Goal: Navigation & Orientation: Find specific page/section

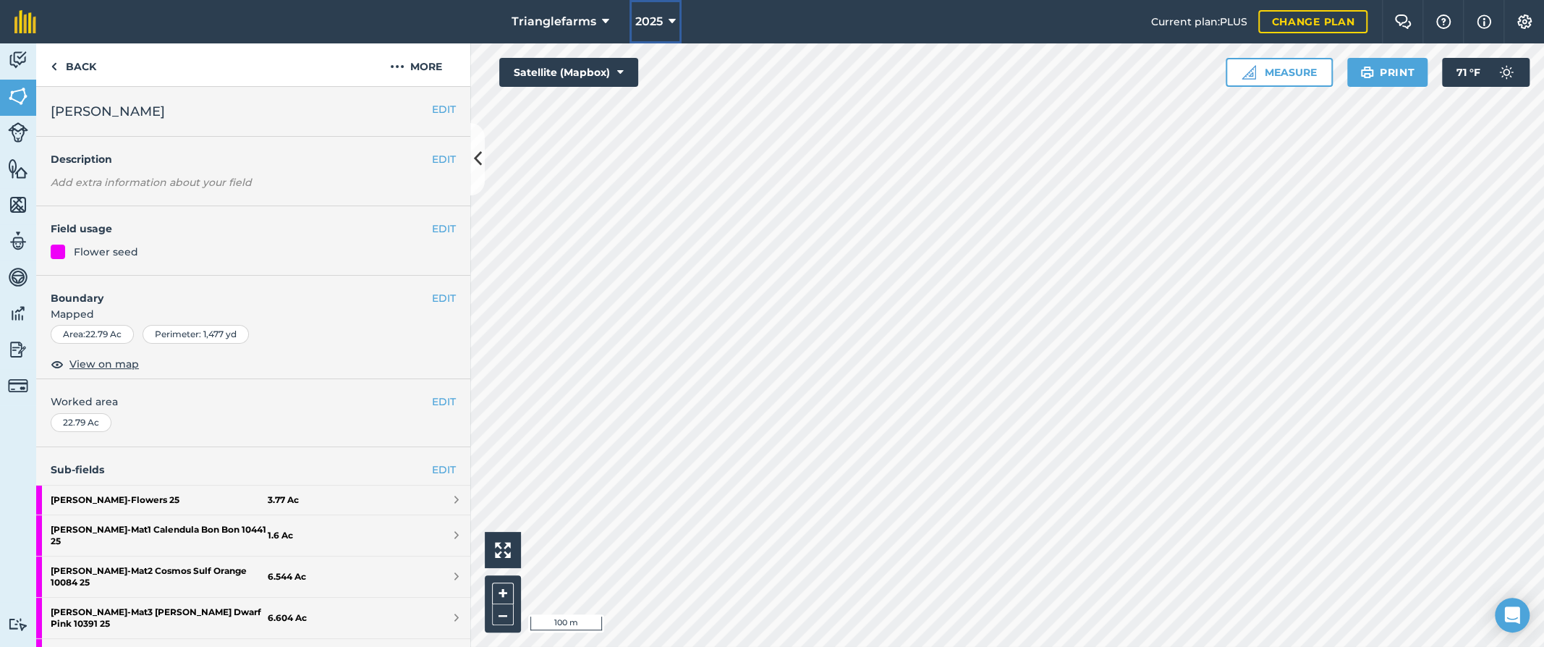
click at [643, 20] on span "2025" at bounding box center [648, 21] width 27 height 17
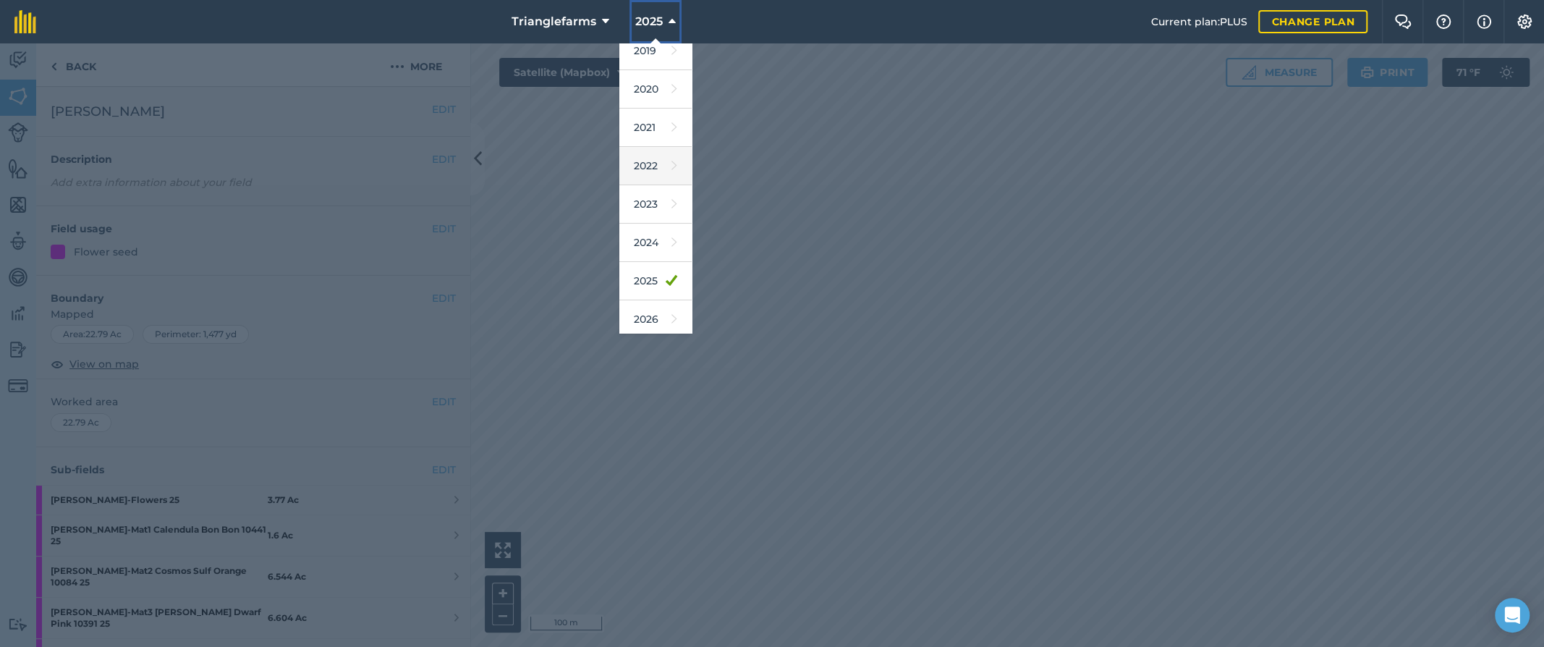
scroll to position [131, 0]
click at [649, 275] on link "2026" at bounding box center [655, 277] width 72 height 38
